Goal: Information Seeking & Learning: Learn about a topic

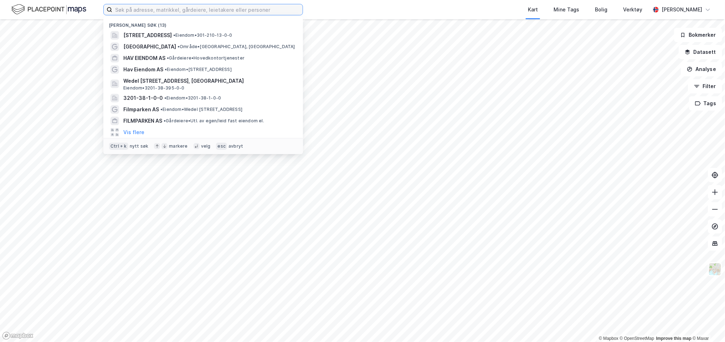
click at [149, 5] on input at bounding box center [207, 9] width 190 height 11
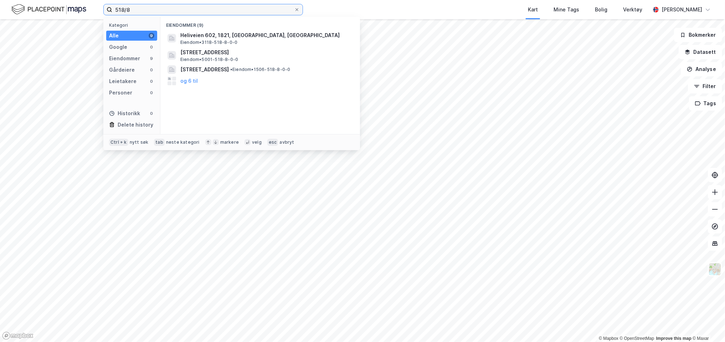
click at [204, 7] on input "518/8" at bounding box center [203, 9] width 182 height 11
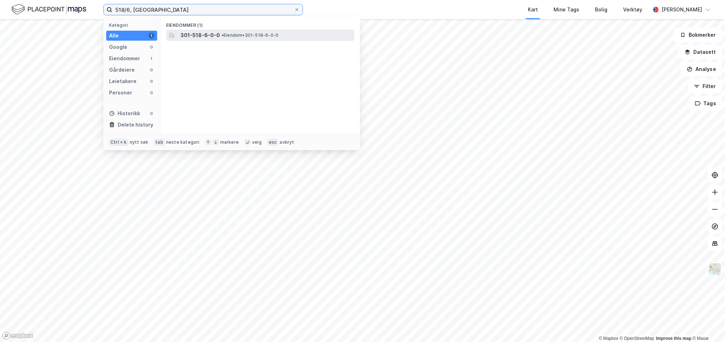
type input "518/6, [GEOGRAPHIC_DATA]"
click at [211, 35] on span "301-518-6-0-0" at bounding box center [200, 35] width 40 height 9
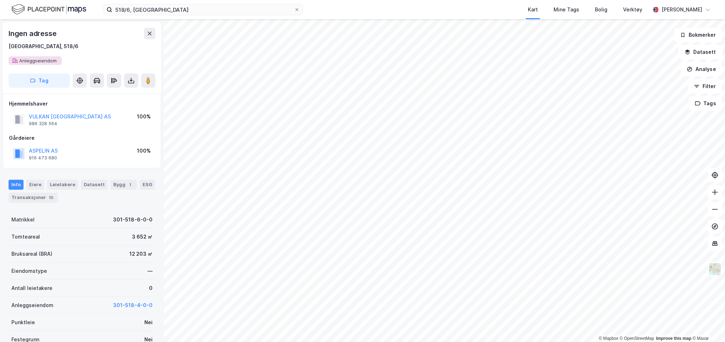
scroll to position [36, 0]
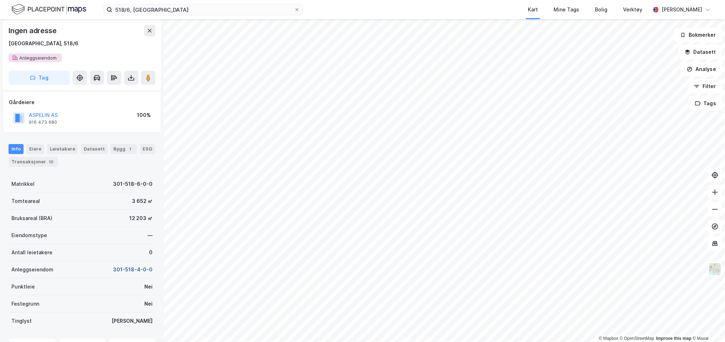
click at [144, 268] on button "301-518-4-0-0" at bounding box center [133, 269] width 40 height 9
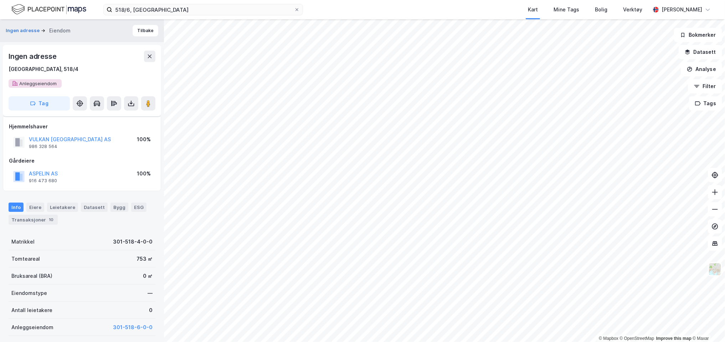
scroll to position [171, 0]
